Goal: Task Accomplishment & Management: Manage account settings

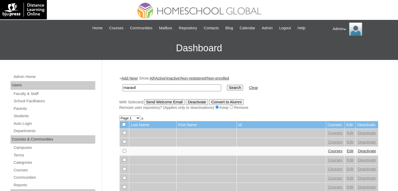
type input "Maravilla"
click at [227, 87] on input "Search" at bounding box center [235, 88] width 16 height 6
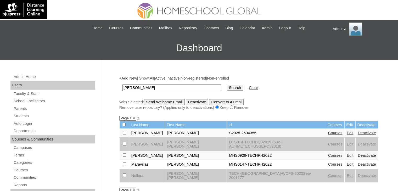
click at [328, 133] on link "Courses" at bounding box center [335, 133] width 14 height 4
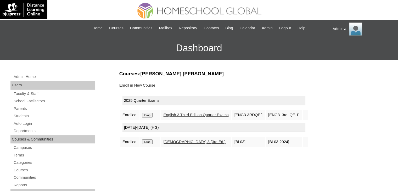
click at [141, 85] on link "Enroll in New Course" at bounding box center [137, 85] width 36 height 4
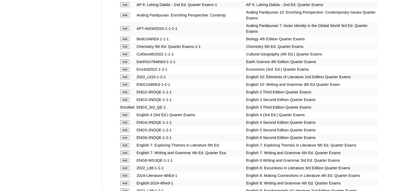
scroll to position [1535, 0]
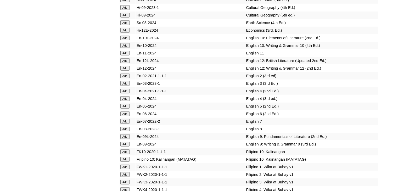
click at [126, 86] on input "Add" at bounding box center [124, 83] width 9 height 5
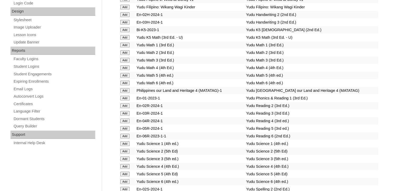
scroll to position [2079, 0]
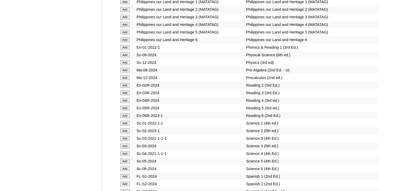
click at [126, 95] on input "Add" at bounding box center [124, 93] width 9 height 5
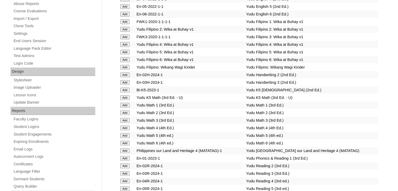
scroll to position [880, 0]
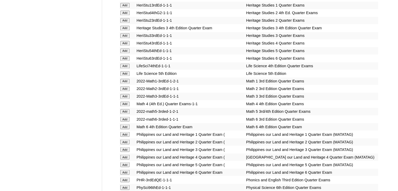
click at [124, 96] on input "Add" at bounding box center [124, 96] width 9 height 5
click at [229, 146] on td "Philippines our Land and Heritage 2 Quarter Exam (" at bounding box center [190, 141] width 109 height 7
click at [369, 46] on td "Heritage Studies 4 Quarter Exams" at bounding box center [311, 43] width 133 height 7
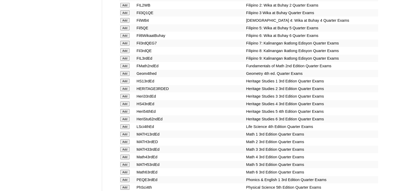
scroll to position [8613, 0]
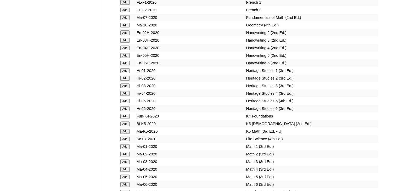
click at [127, 160] on input "Add" at bounding box center [124, 162] width 9 height 5
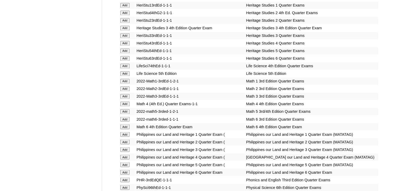
scroll to position [1928, 0]
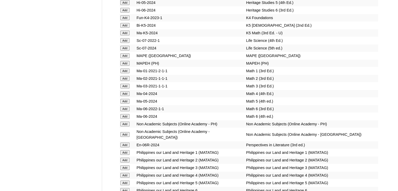
click at [126, 89] on input "Add" at bounding box center [124, 86] width 9 height 5
